Goal: Navigation & Orientation: Find specific page/section

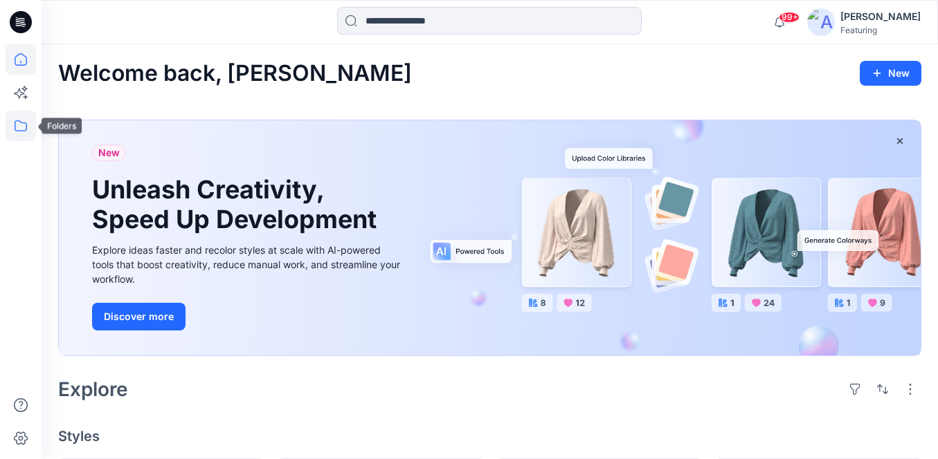
click at [18, 138] on icon at bounding box center [21, 126] width 30 height 30
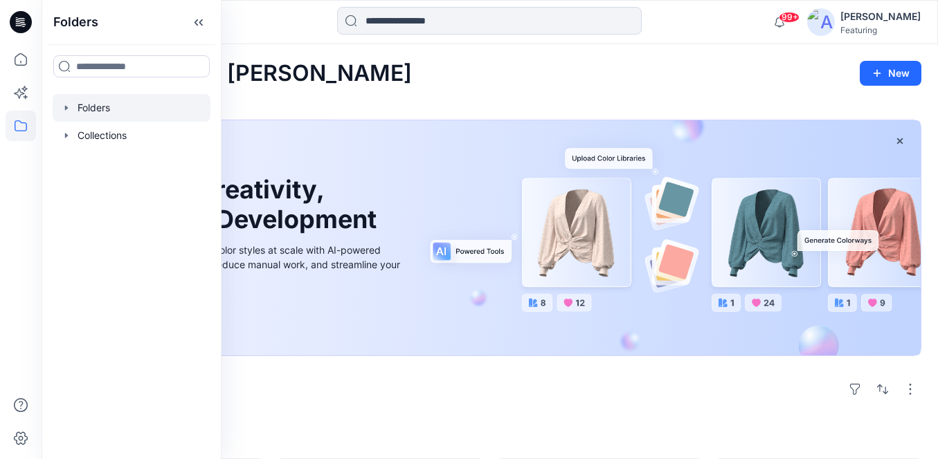
click at [100, 105] on div at bounding box center [132, 108] width 158 height 28
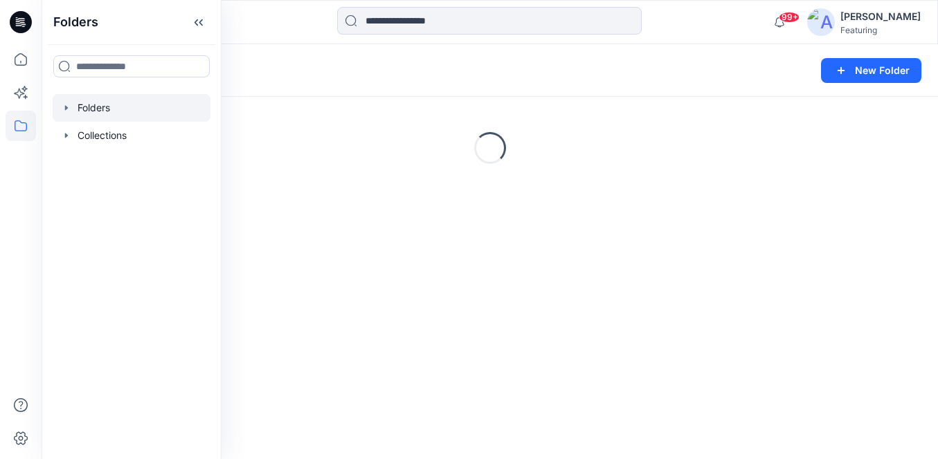
click at [392, 143] on div "Loading..." at bounding box center [490, 148] width 896 height 208
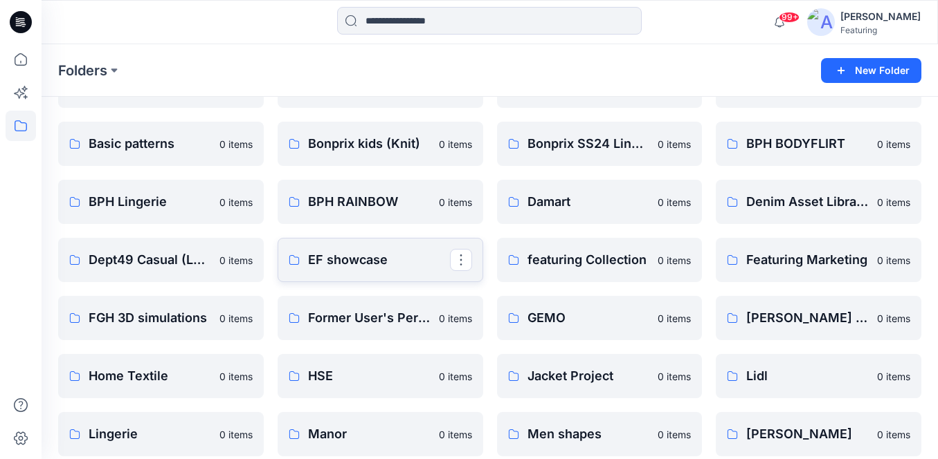
scroll to position [100, 0]
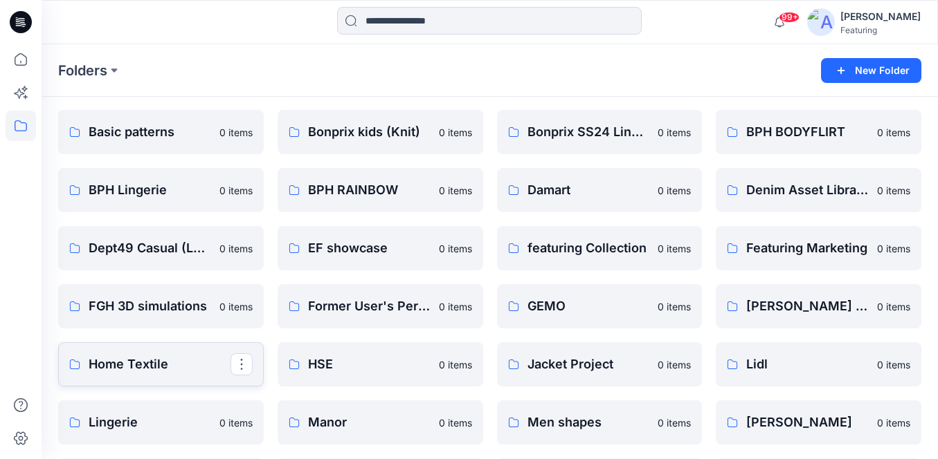
click at [187, 359] on p "Home Textile" at bounding box center [160, 364] width 142 height 19
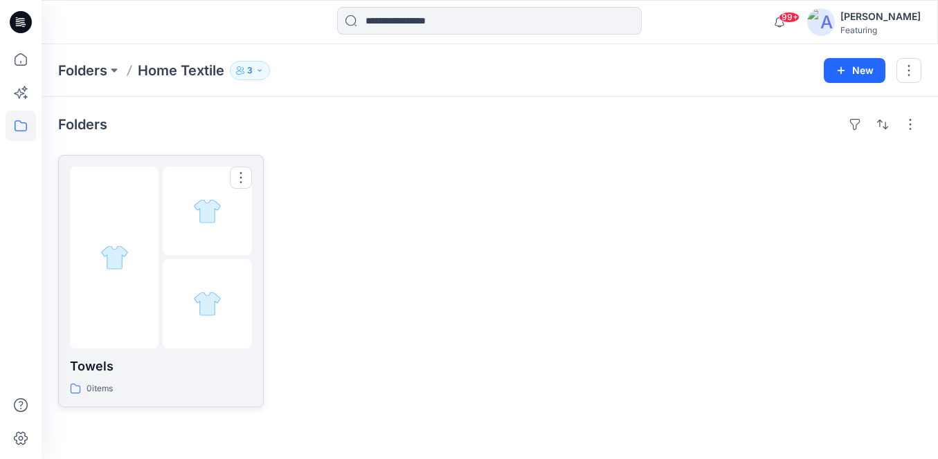
click at [136, 367] on p "Towels" at bounding box center [161, 366] width 182 height 19
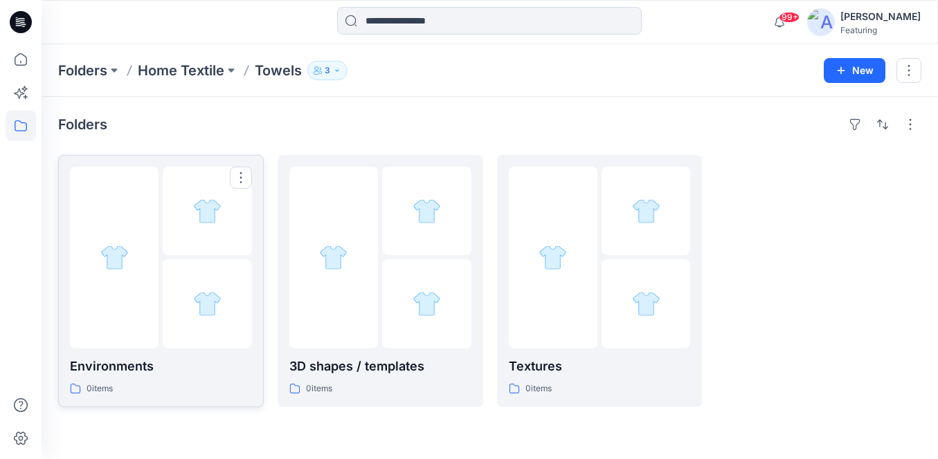
click at [164, 374] on p "Environments" at bounding box center [161, 366] width 182 height 19
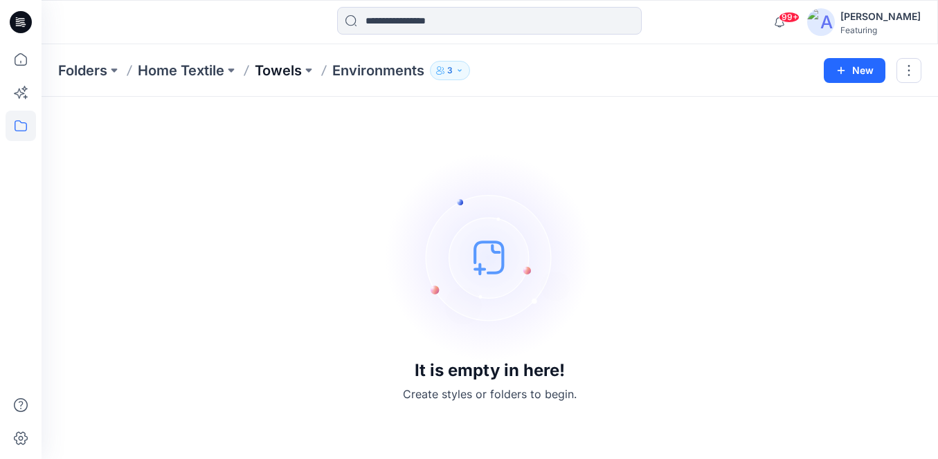
click at [293, 68] on p "Towels" at bounding box center [278, 70] width 47 height 19
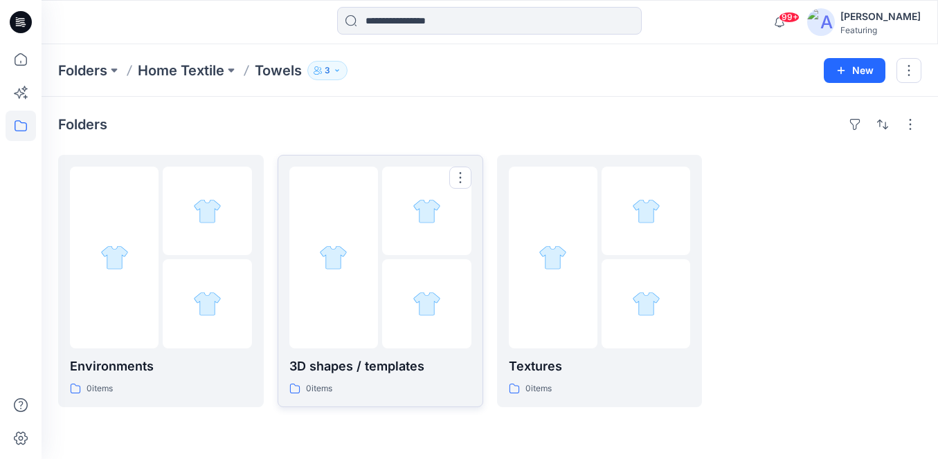
click at [360, 374] on p "3D shapes / templates" at bounding box center [380, 366] width 182 height 19
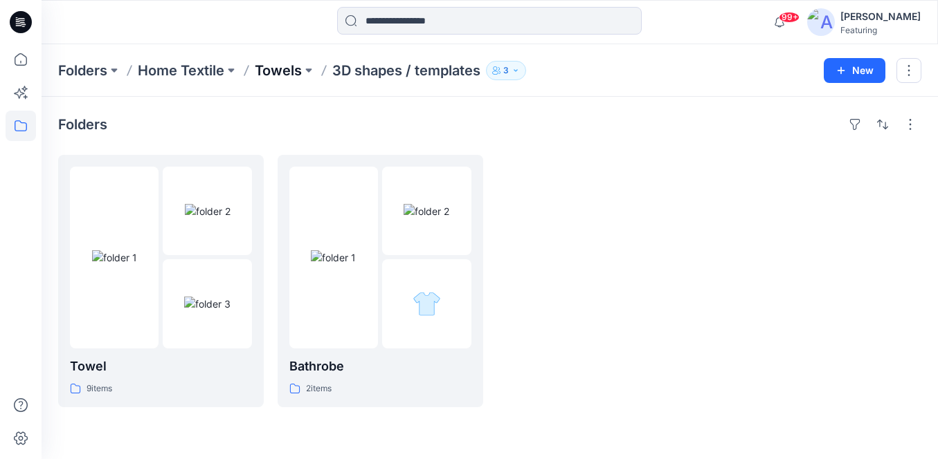
click at [281, 70] on p "Towels" at bounding box center [278, 70] width 47 height 19
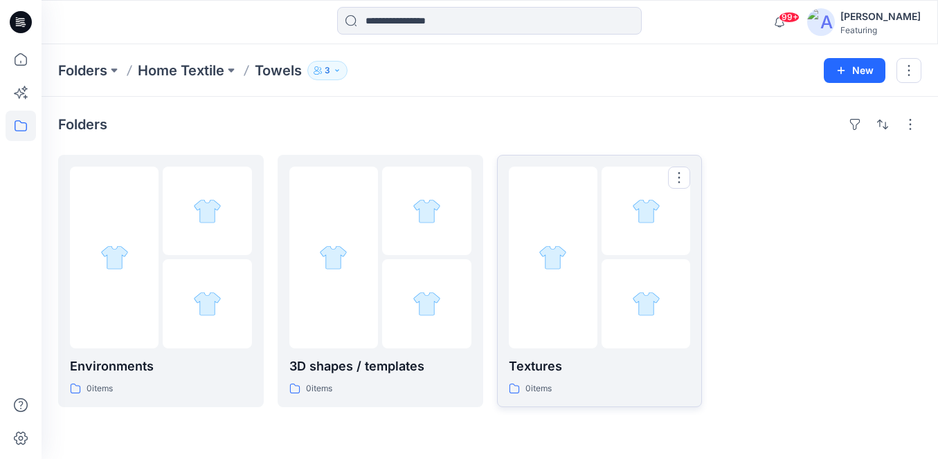
click at [563, 273] on div at bounding box center [553, 258] width 89 height 182
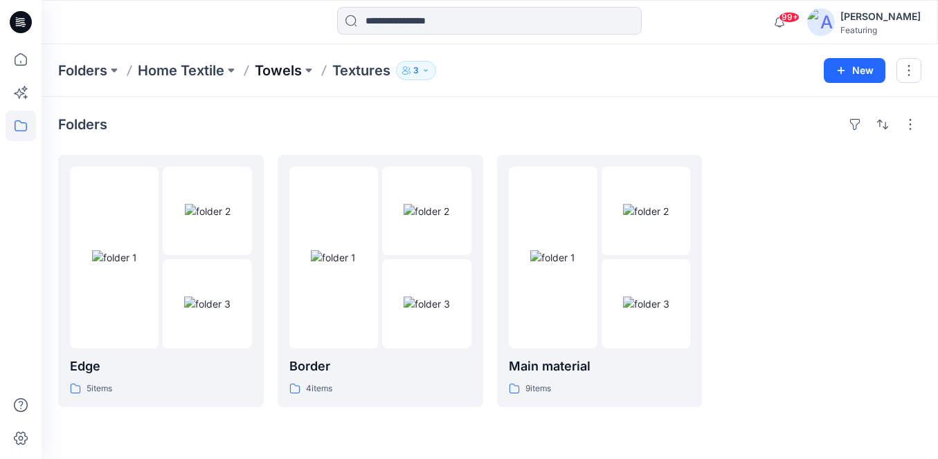
click at [266, 71] on p "Towels" at bounding box center [278, 70] width 47 height 19
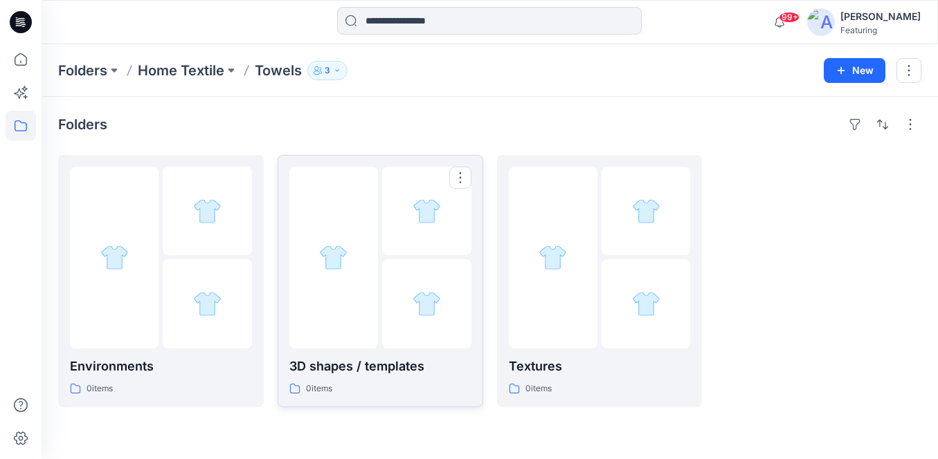
click at [405, 320] on div at bounding box center [426, 303] width 89 height 89
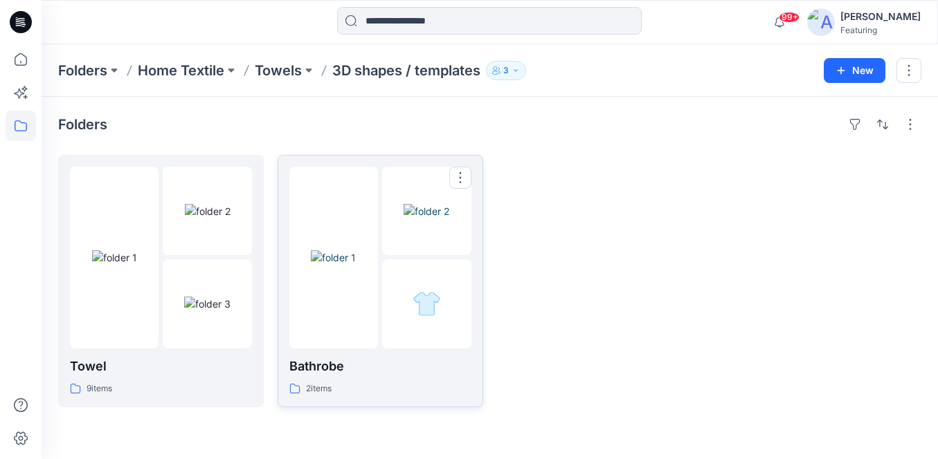
click at [381, 350] on div "Bathrobe 2 items" at bounding box center [380, 281] width 182 height 229
